Goal: Book appointment/travel/reservation

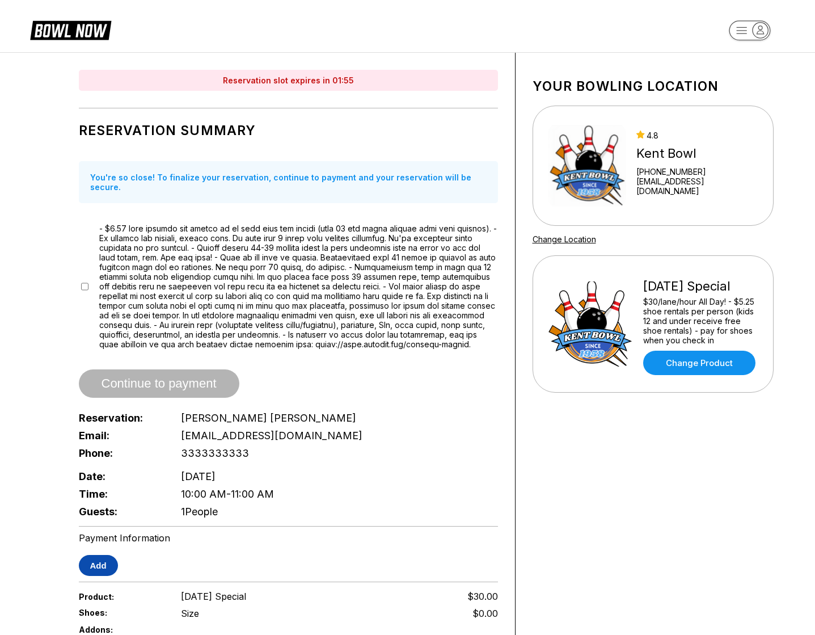
click at [100, 571] on button "Add" at bounding box center [98, 565] width 39 height 21
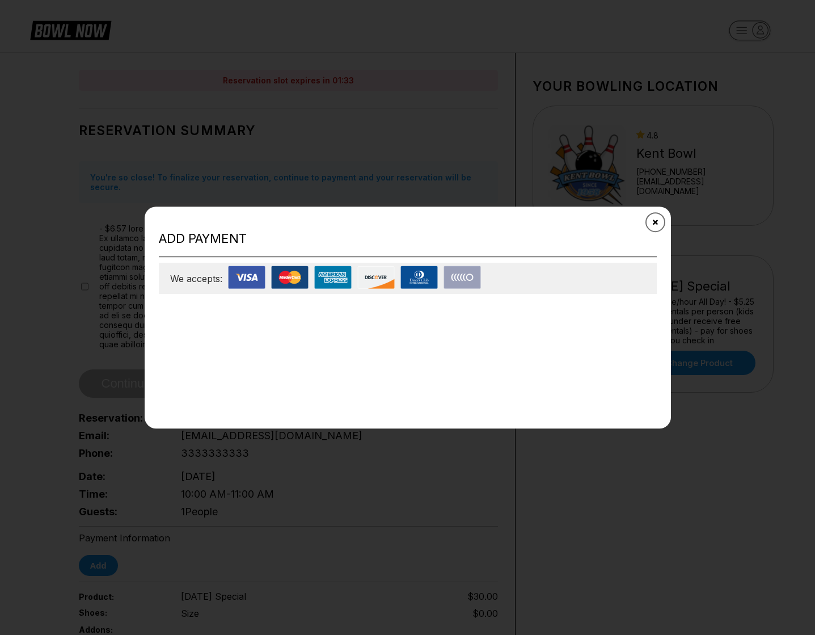
click at [653, 222] on icon "Close" at bounding box center [655, 221] width 9 height 9
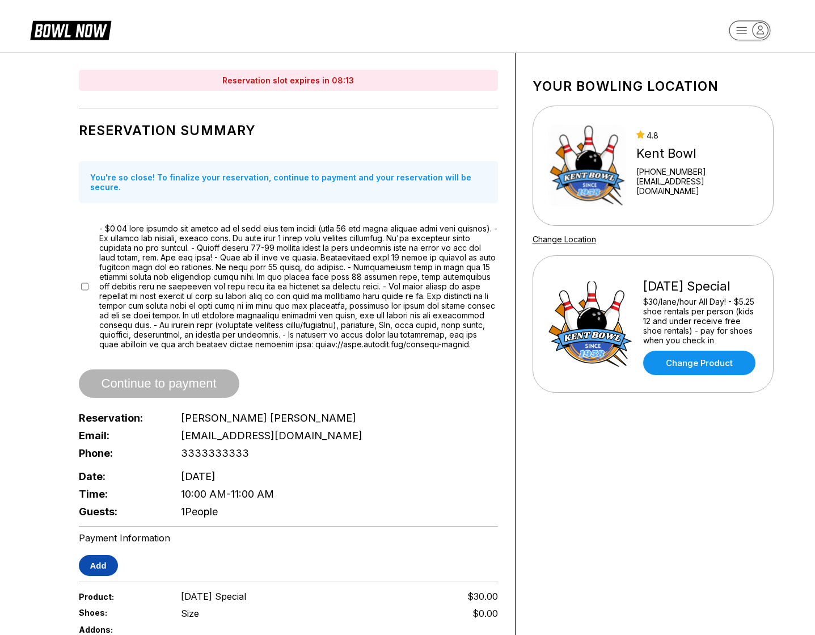
click at [104, 564] on button "Add" at bounding box center [98, 565] width 39 height 21
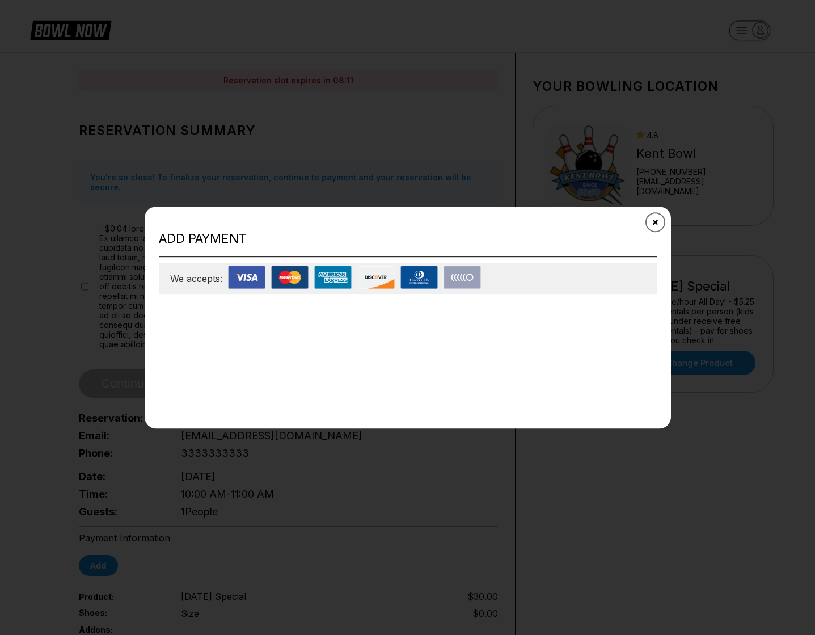
click at [654, 226] on icon "Close" at bounding box center [655, 221] width 9 height 9
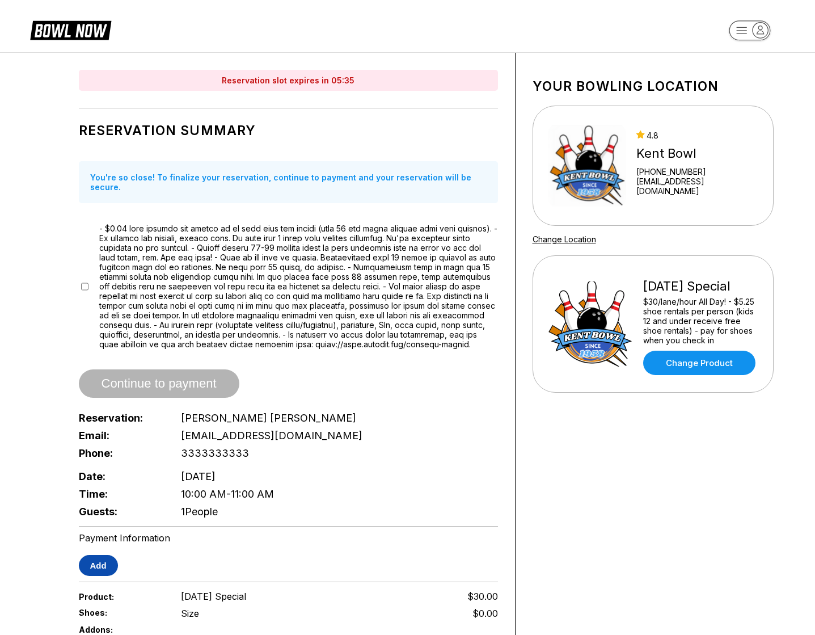
click at [109, 566] on button "Add" at bounding box center [98, 565] width 39 height 21
